Goal: Find specific page/section

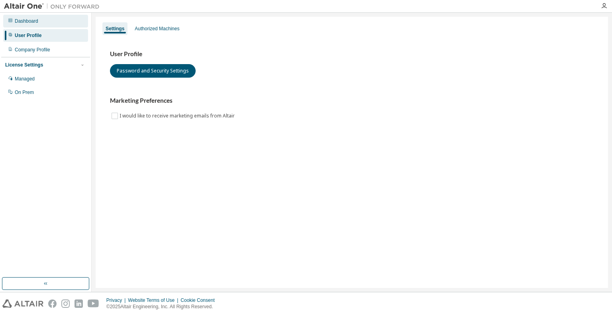
click at [22, 17] on div "Dashboard" at bounding box center [45, 21] width 85 height 13
